Goal: Task Accomplishment & Management: Use online tool/utility

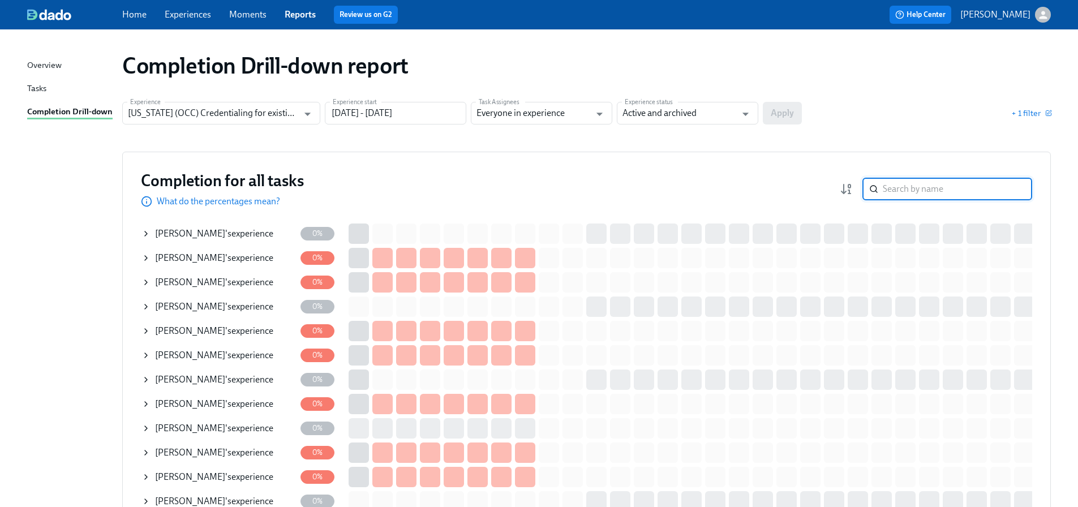
click at [903, 192] on input "search" at bounding box center [957, 189] width 149 height 23
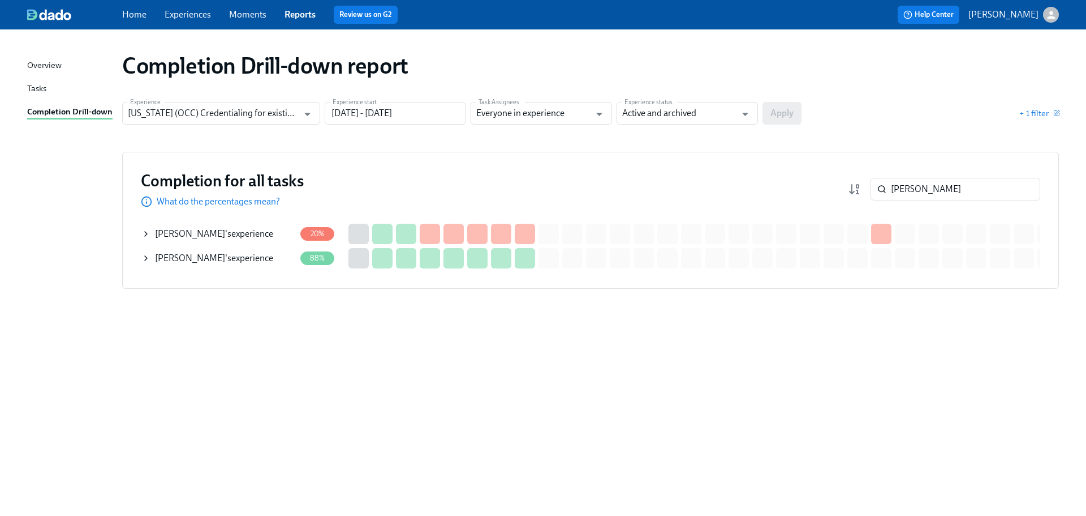
click at [234, 237] on div "[PERSON_NAME] 's experience" at bounding box center [214, 233] width 118 height 12
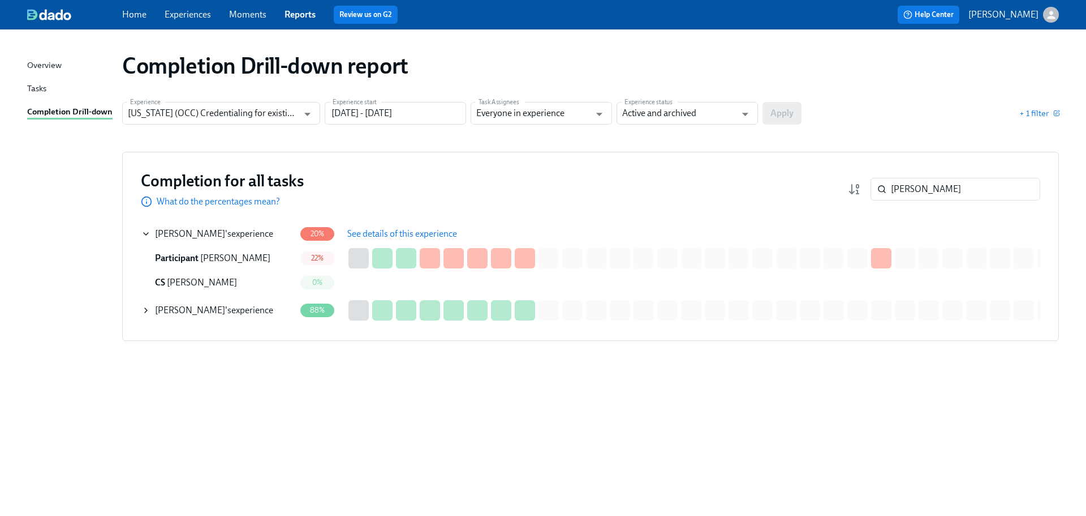
click at [431, 234] on span "See details of this experience" at bounding box center [402, 233] width 110 height 11
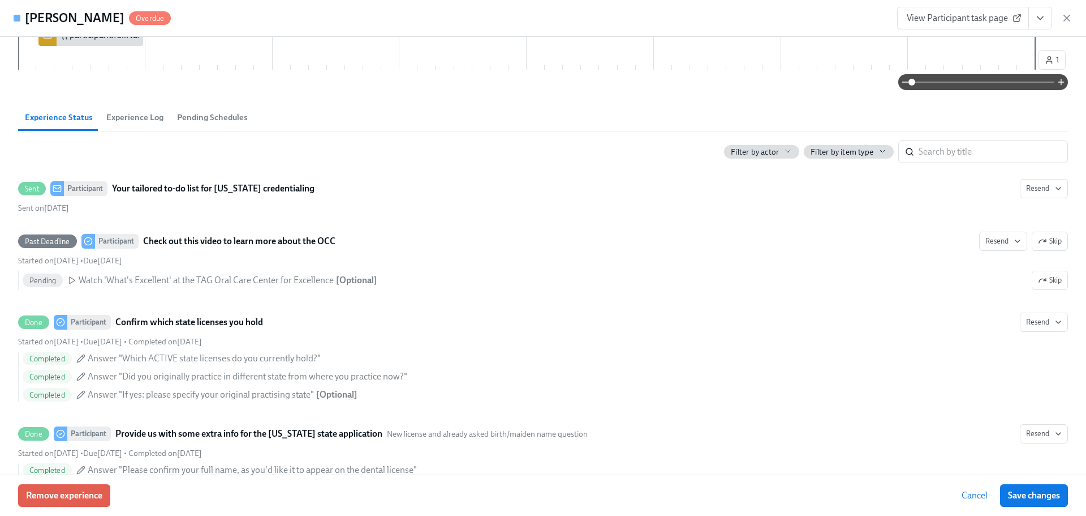
scroll to position [396, 0]
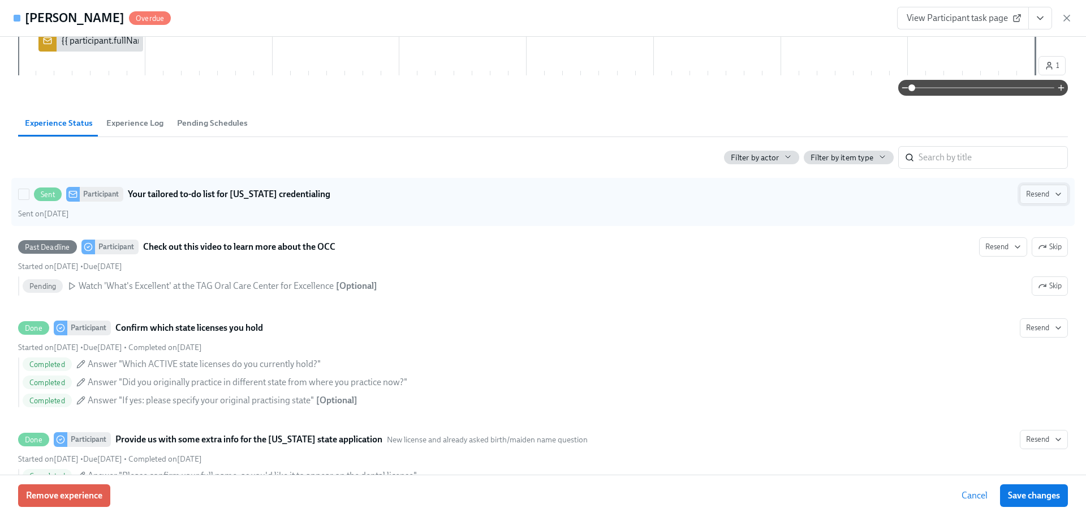
click at [1026, 194] on span "Resend" at bounding box center [1044, 193] width 36 height 11
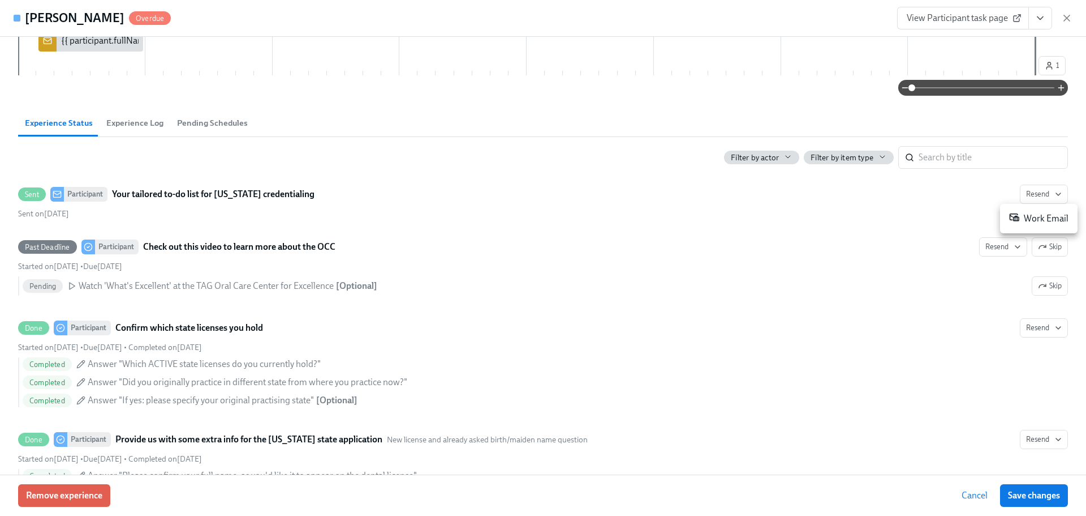
click at [1029, 220] on div "Work Email" at bounding box center [1039, 219] width 59 height 14
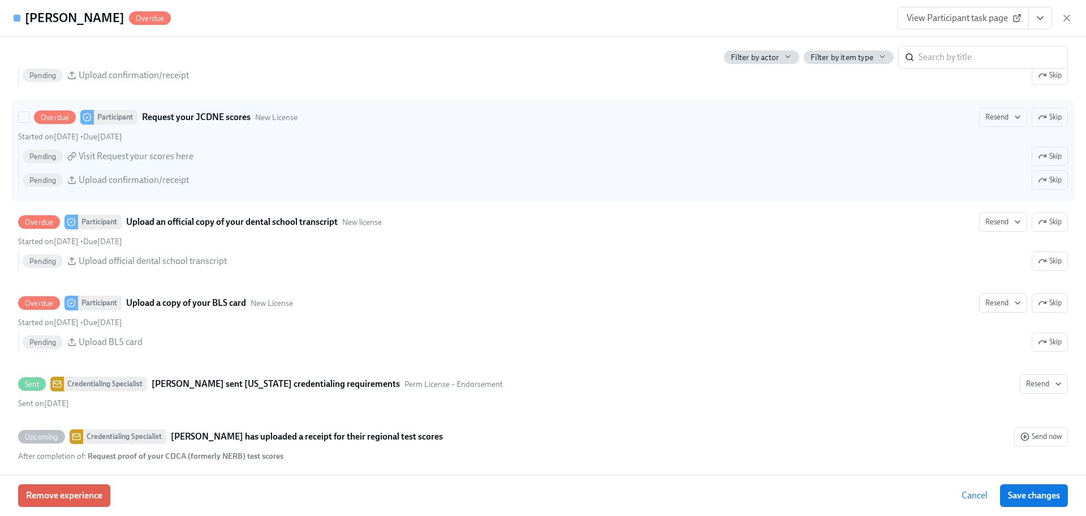
scroll to position [1641, 0]
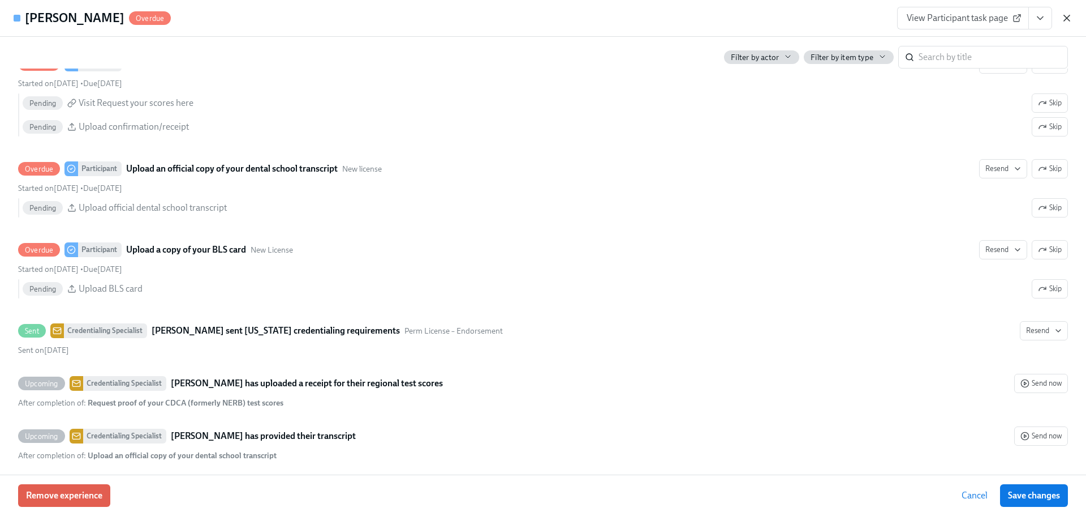
click at [1065, 15] on icon "button" at bounding box center [1067, 18] width 6 height 6
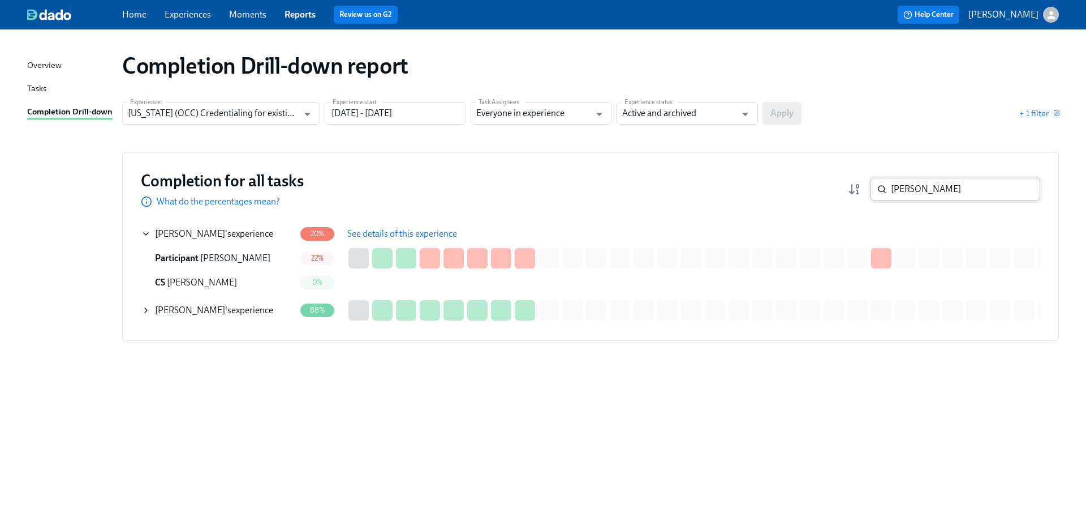
click at [944, 189] on input "[PERSON_NAME]" at bounding box center [965, 189] width 149 height 23
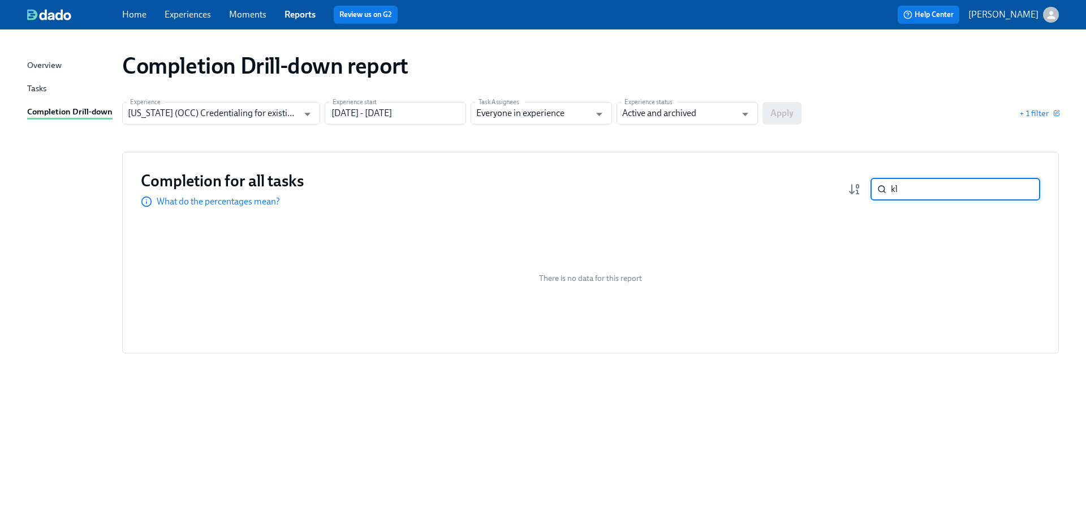
type input "k"
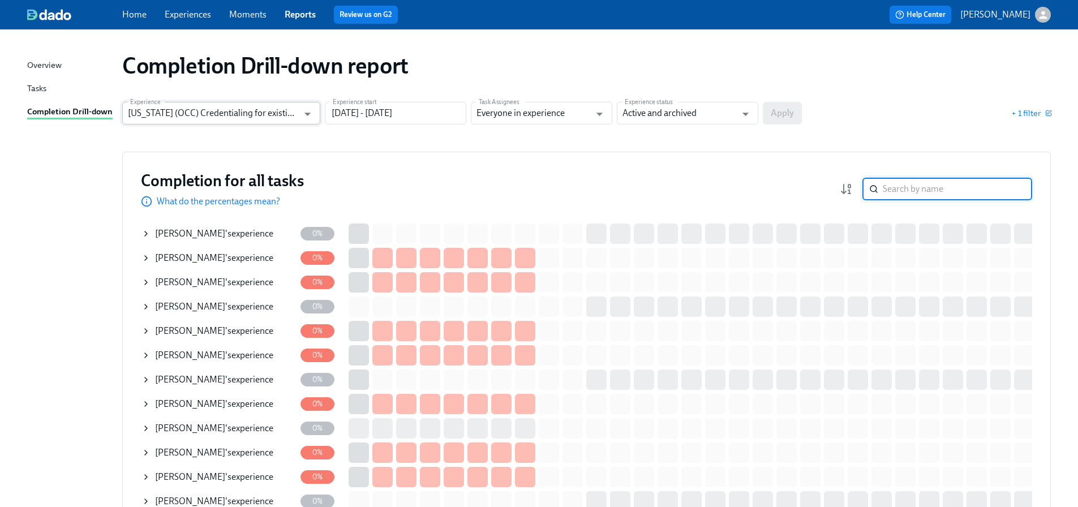
click at [206, 117] on input "[US_STATE] (OCC) Credentialing for existing doctors [QR Code enrollment]" at bounding box center [213, 113] width 170 height 23
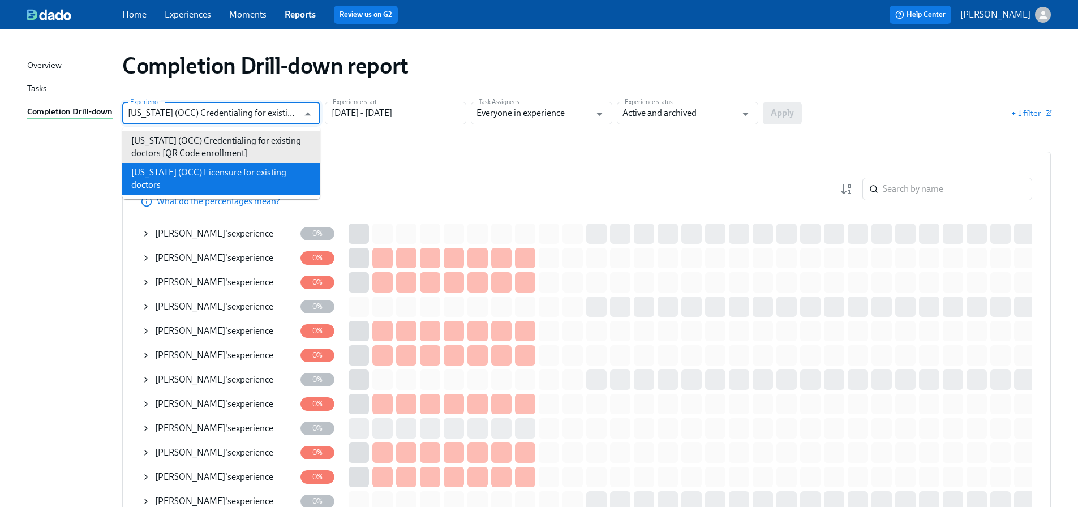
click at [214, 168] on li "[US_STATE] (OCC) Licensure for existing doctors" at bounding box center [221, 179] width 198 height 32
type input "[US_STATE] (OCC) Licensure for existing doctors"
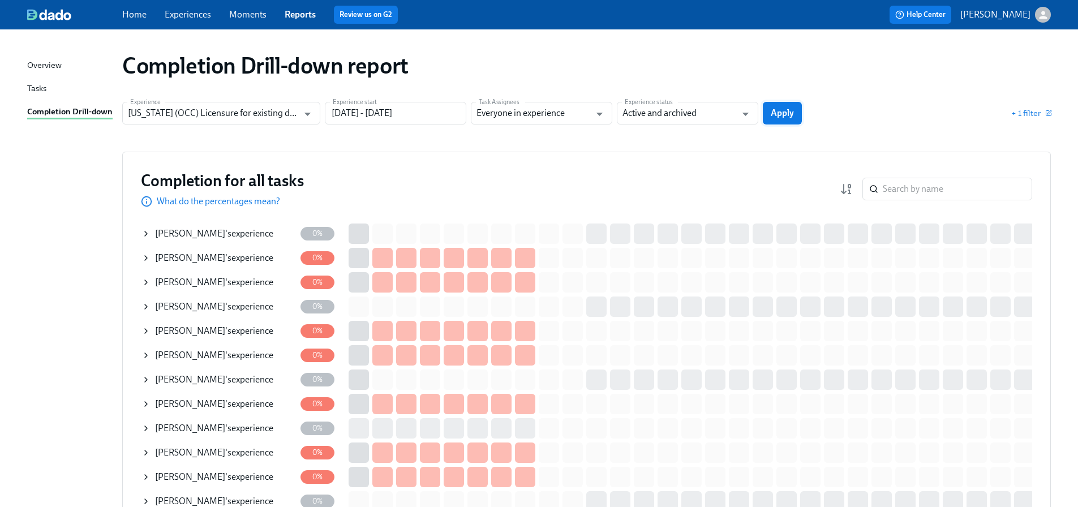
click at [789, 123] on button "Apply" at bounding box center [782, 113] width 39 height 23
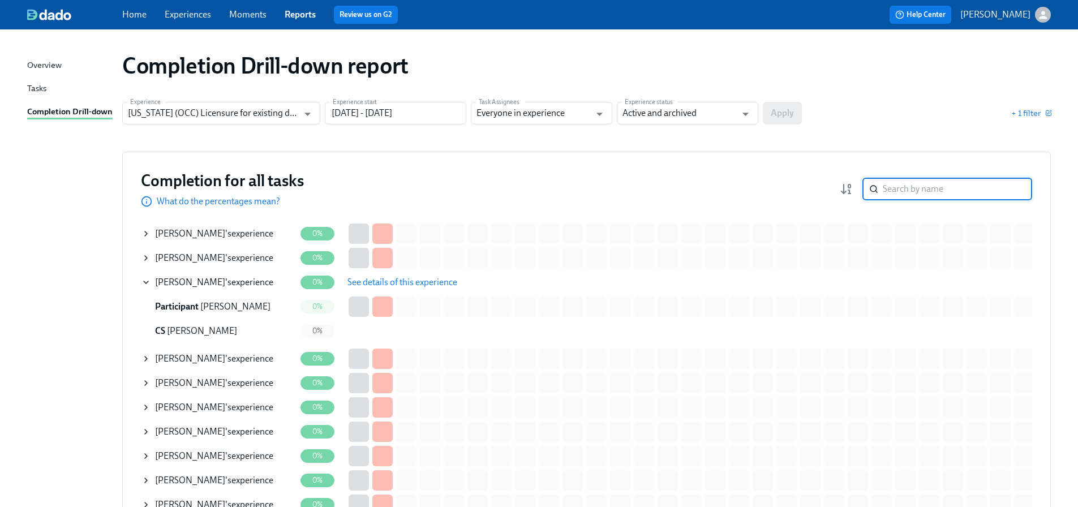
click at [921, 187] on input "search" at bounding box center [957, 189] width 149 height 23
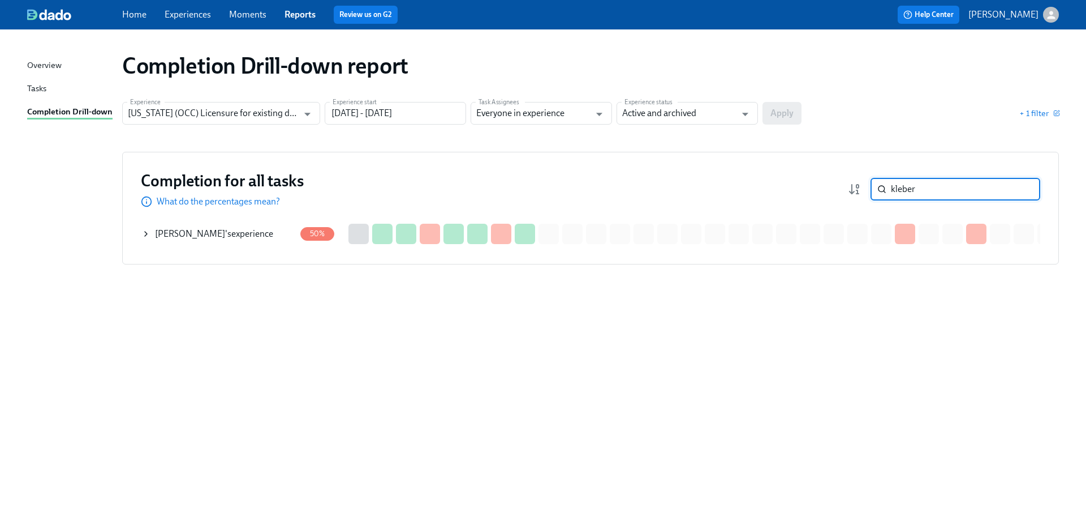
type input "kleber"
click at [241, 234] on div "[PERSON_NAME] 's experience" at bounding box center [214, 233] width 118 height 12
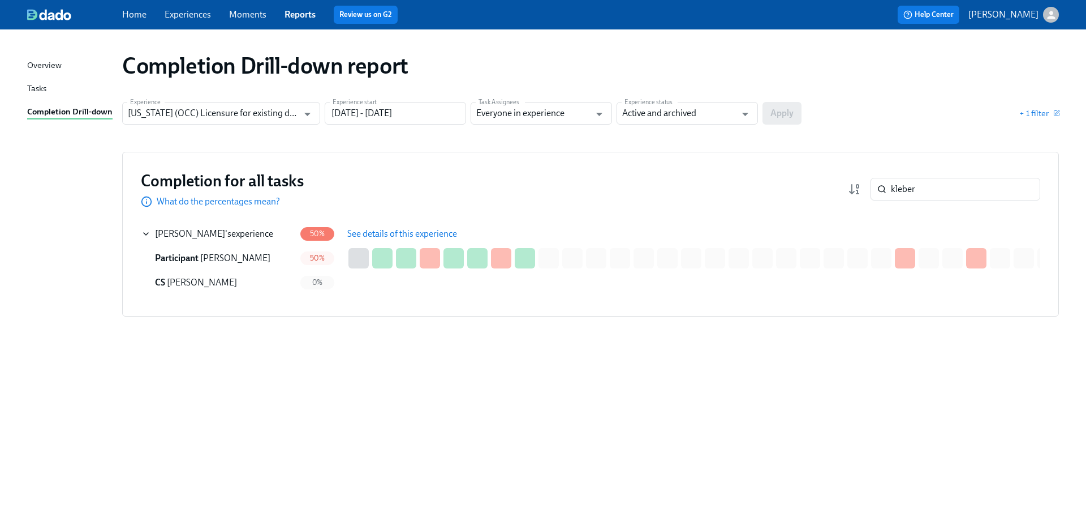
click at [411, 227] on button "See details of this experience" at bounding box center [403, 233] width 126 height 23
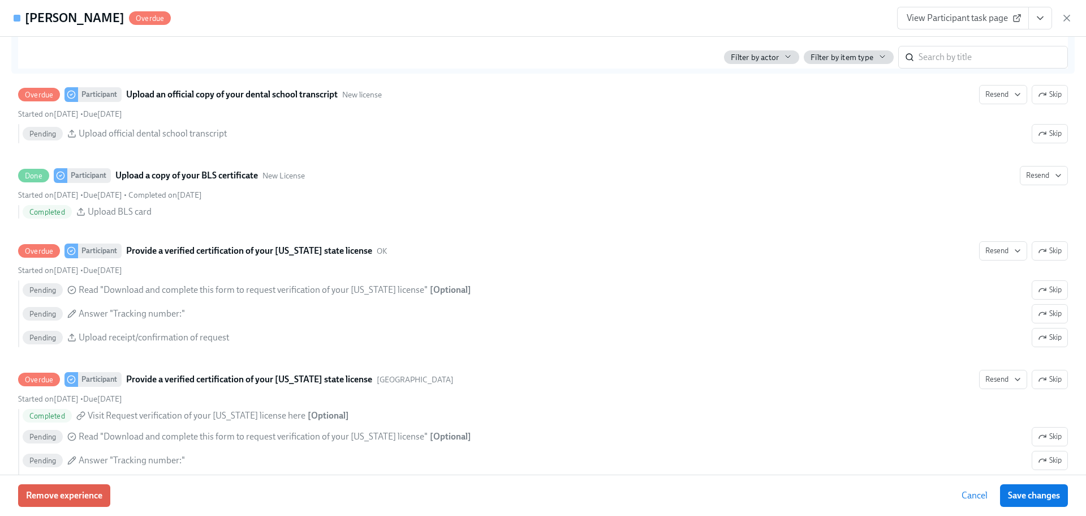
scroll to position [2037, 0]
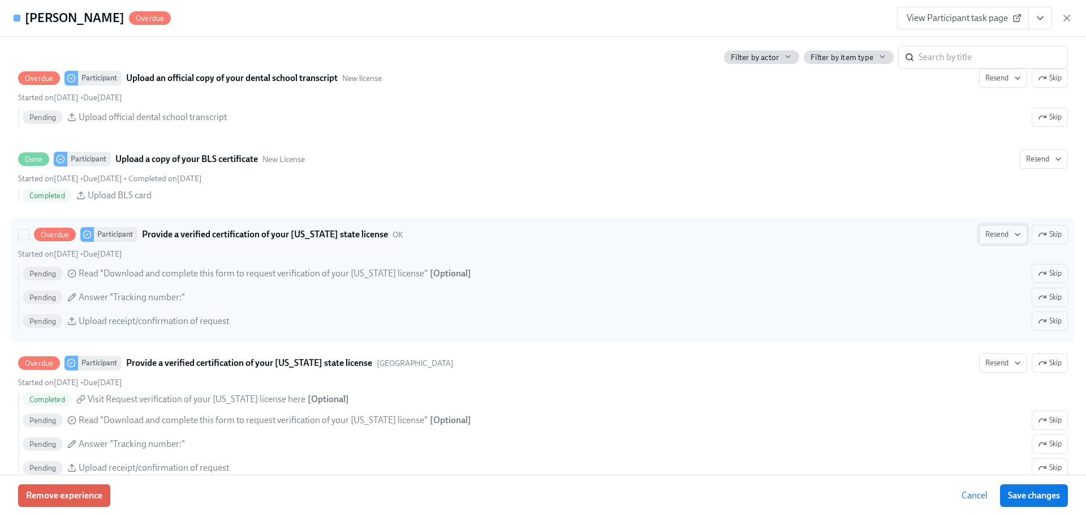
click at [986, 237] on span "Resend" at bounding box center [1004, 234] width 36 height 11
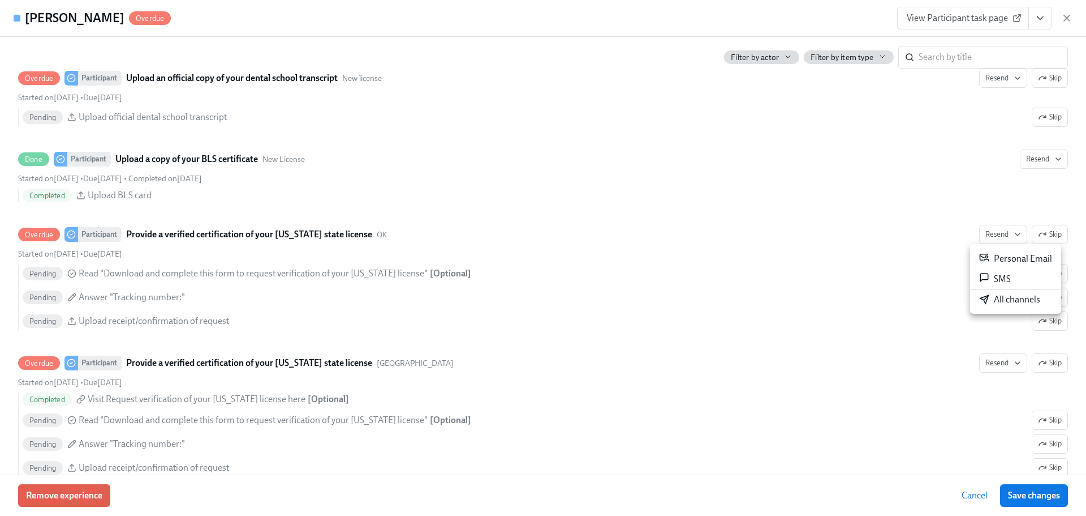
click at [995, 300] on div "All channels" at bounding box center [1010, 299] width 61 height 12
